Goal: Navigation & Orientation: Understand site structure

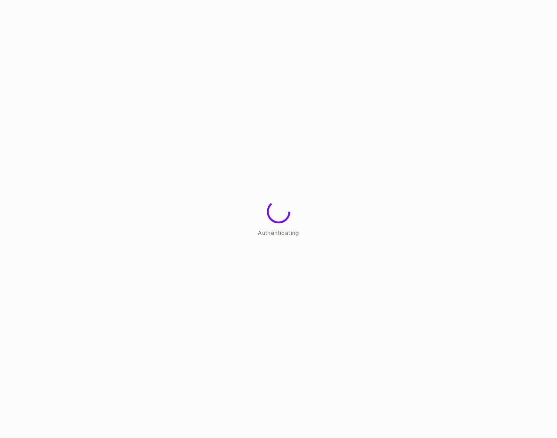
click at [557, 0] on html "Authenticating" at bounding box center [278, 0] width 557 height 0
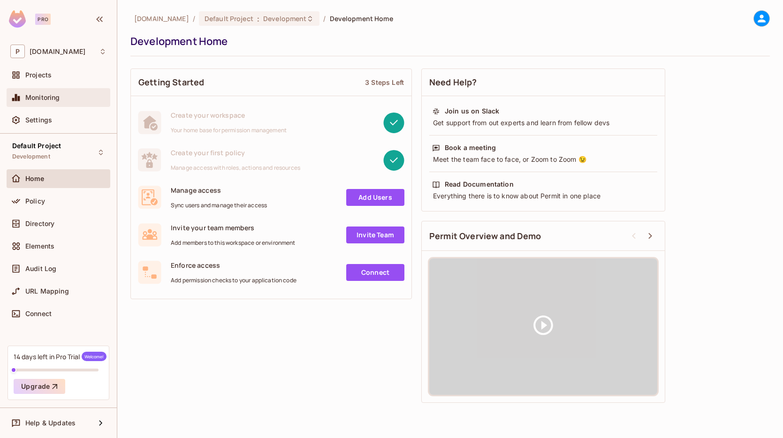
click at [54, 102] on div "Monitoring" at bounding box center [58, 97] width 96 height 11
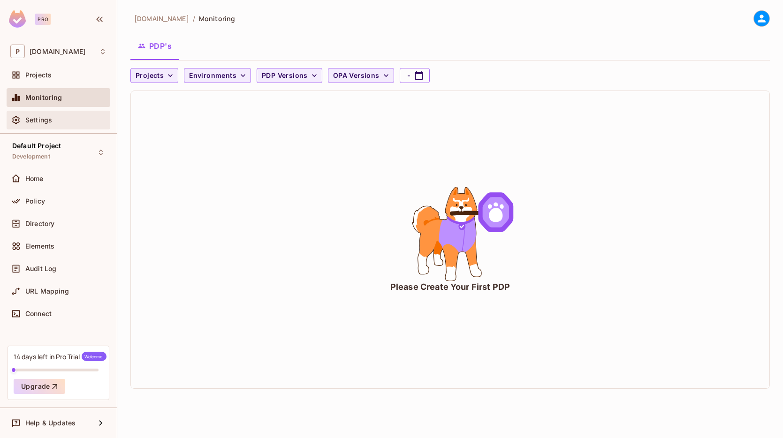
click at [49, 118] on span "Settings" at bounding box center [38, 120] width 27 height 8
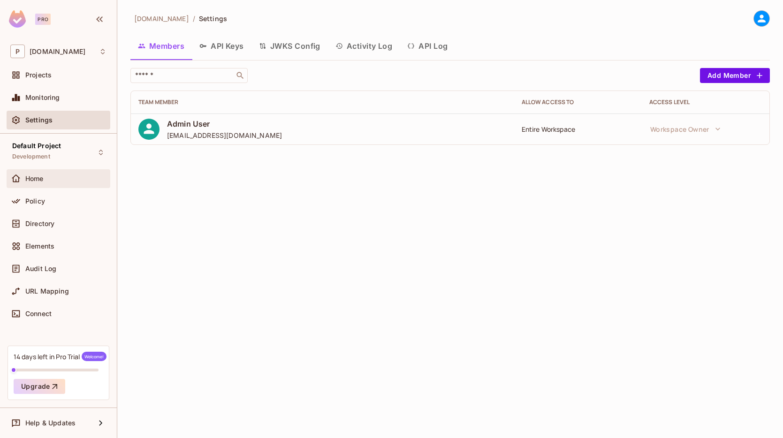
click at [46, 171] on div "Home" at bounding box center [59, 178] width 104 height 19
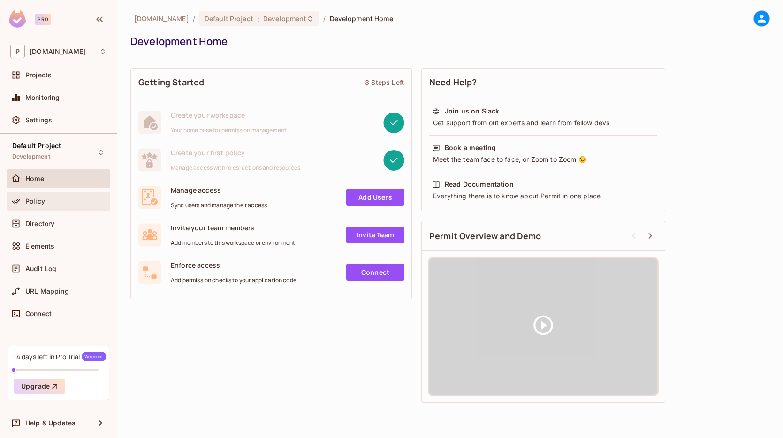
click at [48, 199] on div "Policy" at bounding box center [65, 202] width 81 height 8
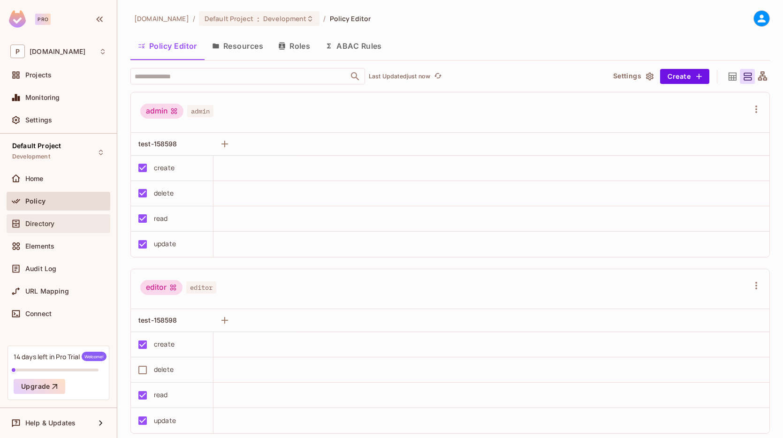
click at [55, 222] on div "Directory" at bounding box center [65, 224] width 81 height 8
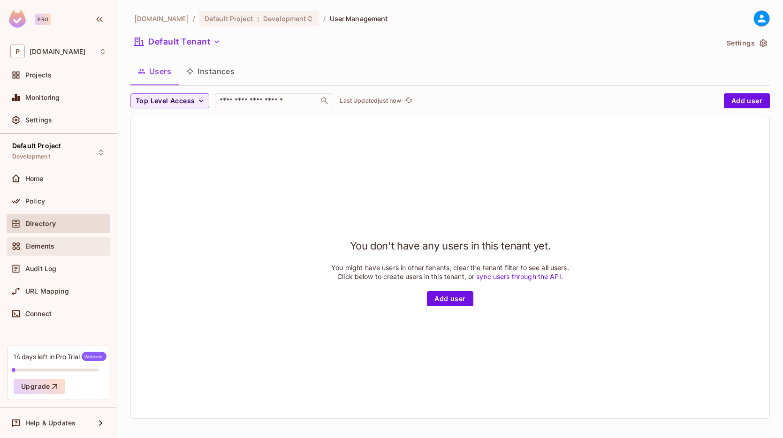
click at [57, 239] on div "Elements" at bounding box center [59, 246] width 104 height 19
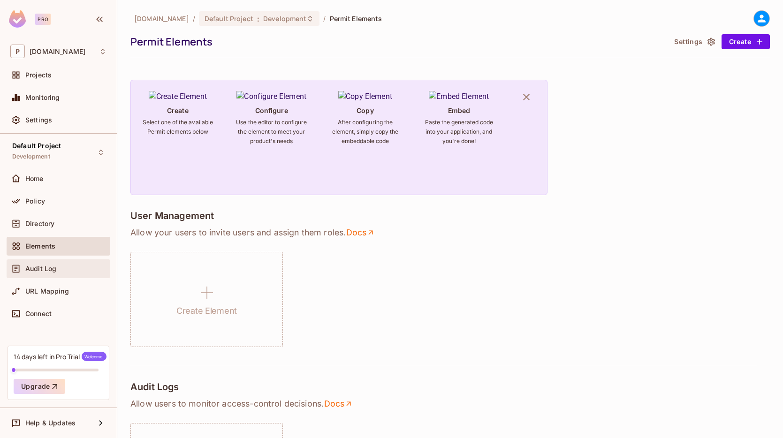
click at [53, 259] on div "Audit Log" at bounding box center [59, 268] width 104 height 19
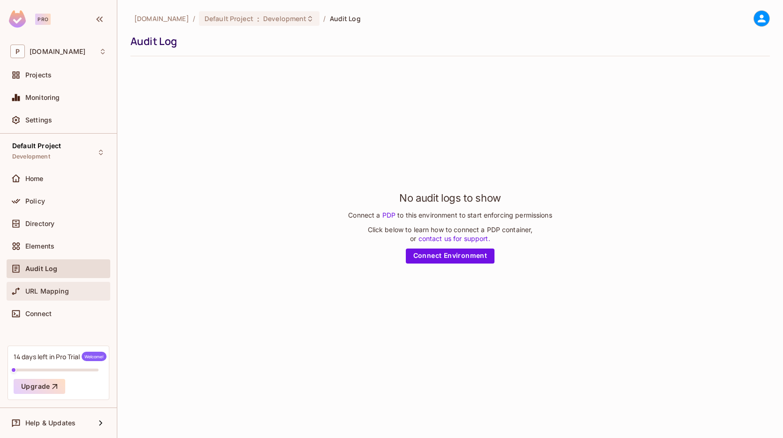
click at [76, 288] on div "URL Mapping" at bounding box center [65, 292] width 81 height 8
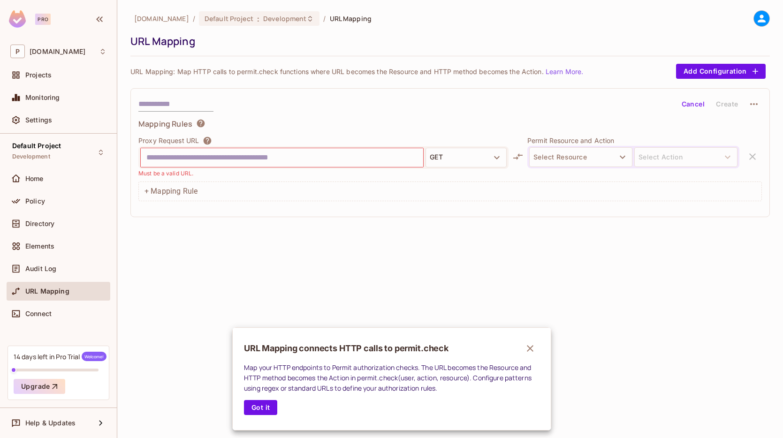
click at [61, 314] on div at bounding box center [391, 219] width 783 height 438
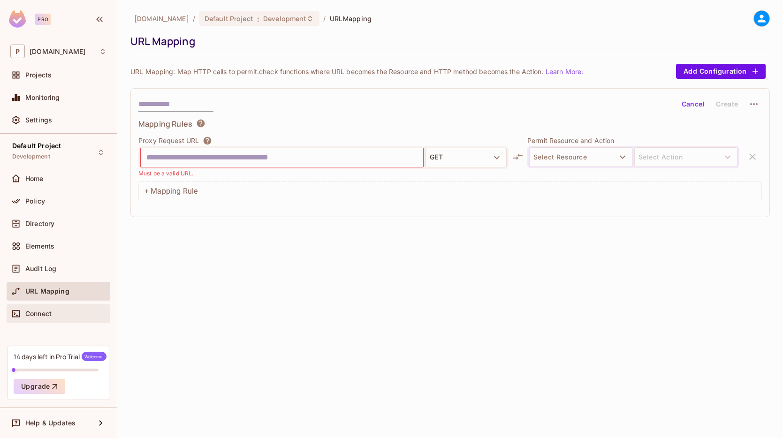
click at [52, 313] on span "Connect" at bounding box center [38, 314] width 26 height 8
